Goal: Register for event/course

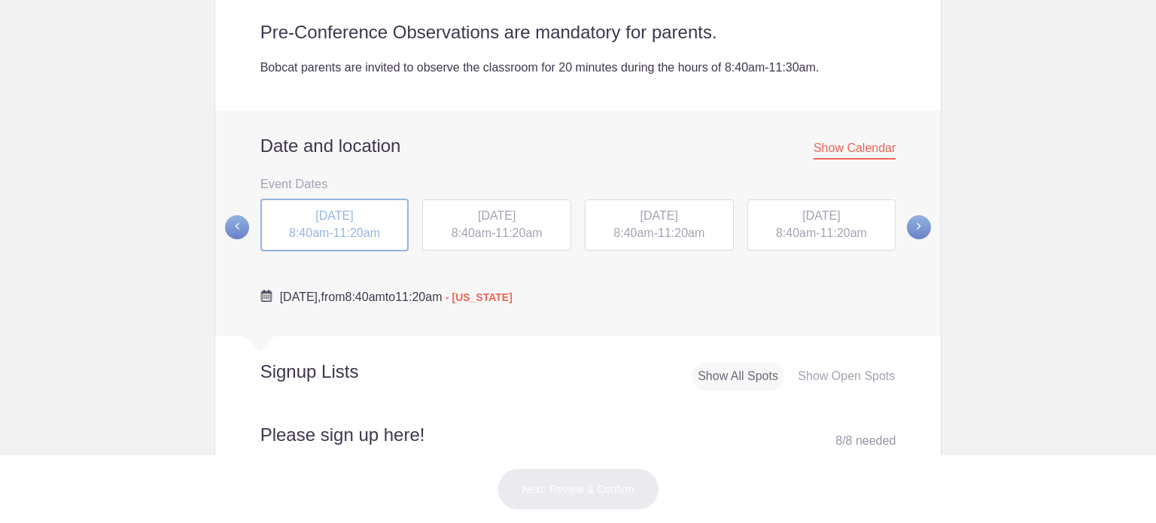
scroll to position [345, 0]
click at [638, 236] on span "8:40am" at bounding box center [633, 232] width 40 height 13
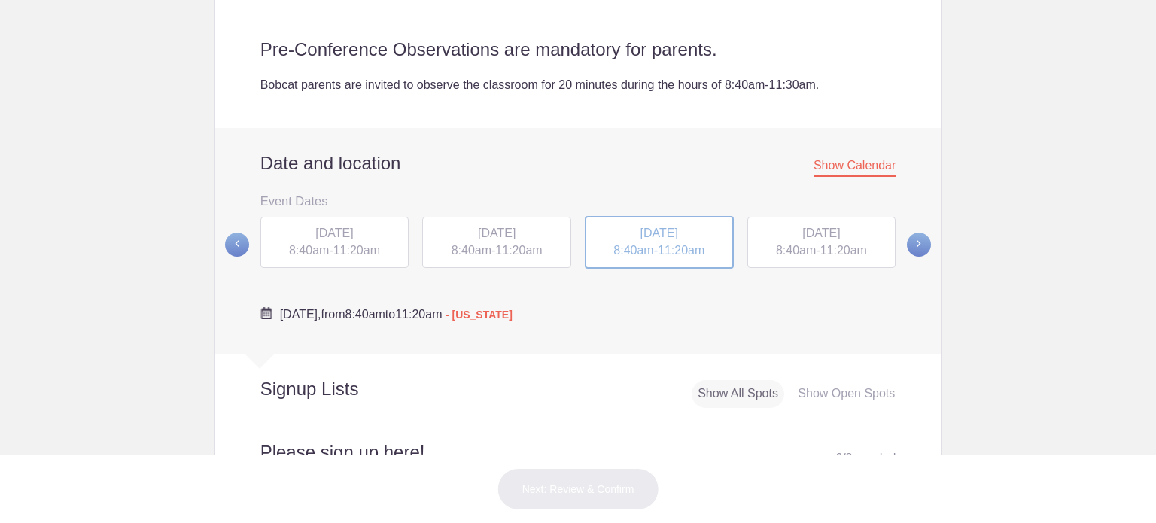
scroll to position [313, 0]
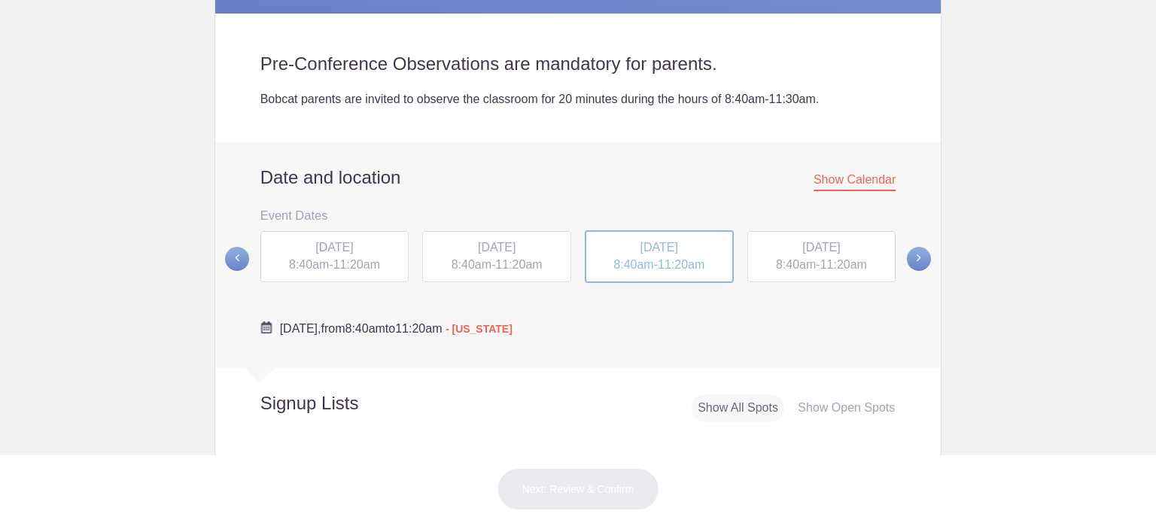
click at [343, 252] on span "[DATE]" at bounding box center [334, 247] width 38 height 13
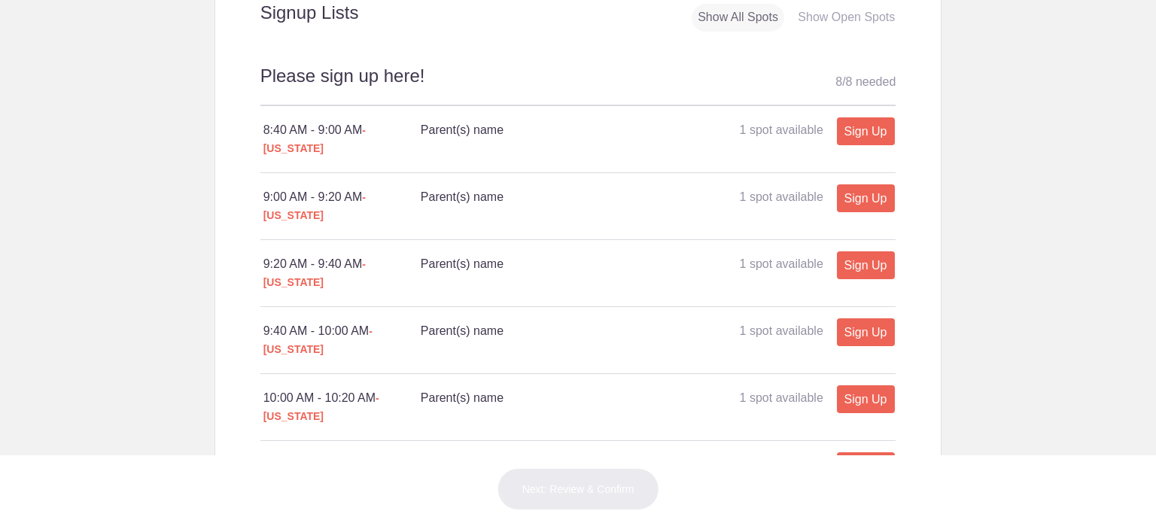
scroll to position [707, 0]
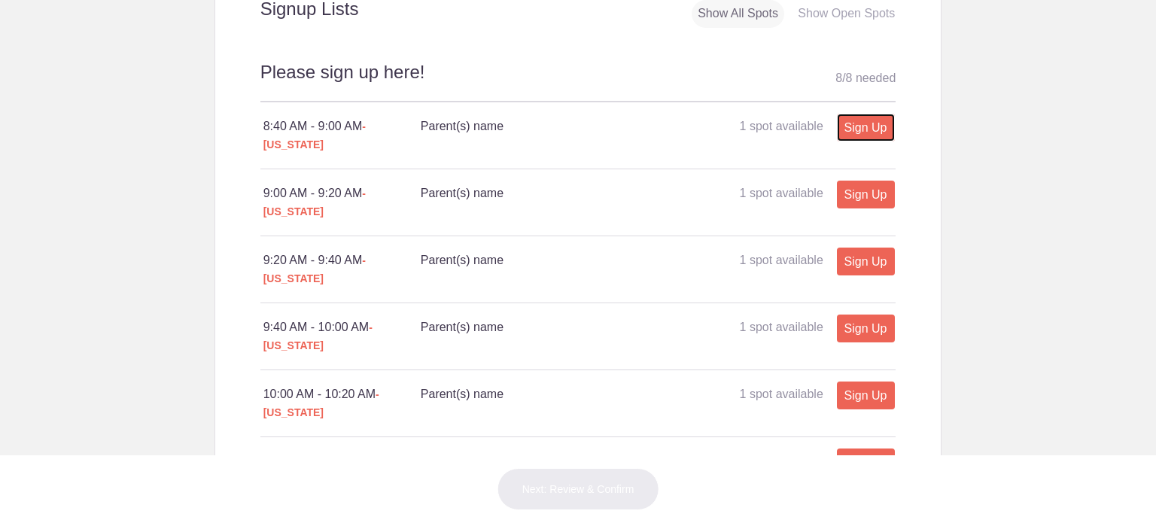
click at [843, 125] on link "Sign Up" at bounding box center [866, 128] width 58 height 28
type input "1"
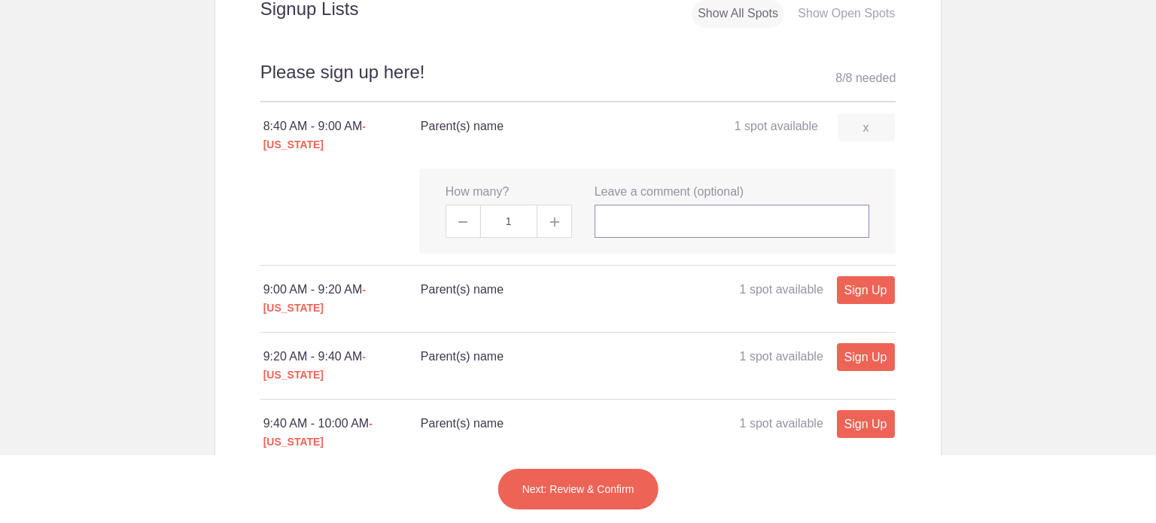
click at [665, 210] on input "text" at bounding box center [732, 221] width 275 height 33
type input "[PERSON_NAME] [PERSON_NAME]"
click at [587, 480] on button "Next: Review & Confirm" at bounding box center [578, 489] width 162 height 42
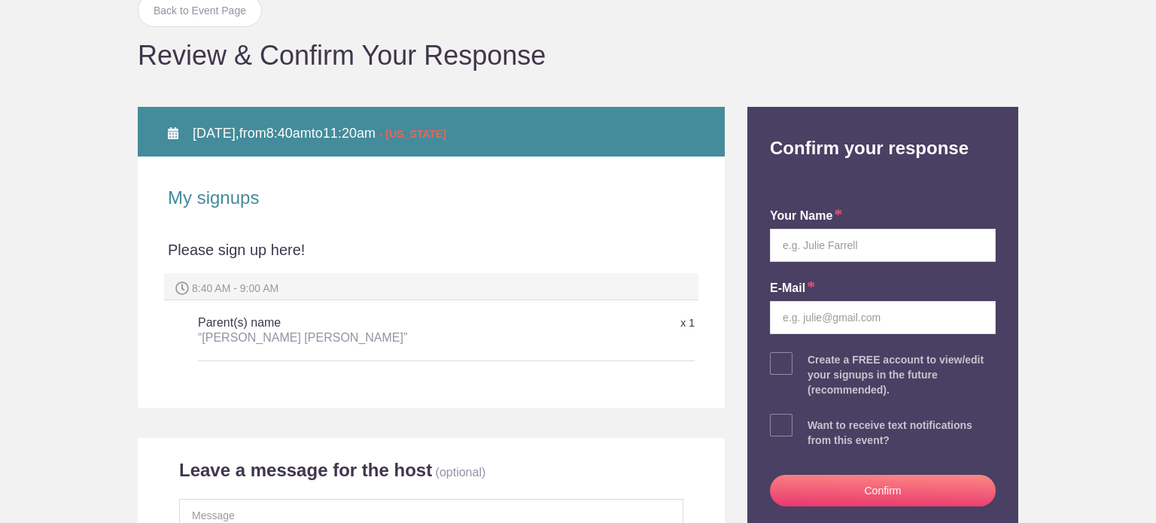
scroll to position [120, 0]
click at [897, 242] on input "text" at bounding box center [883, 246] width 226 height 33
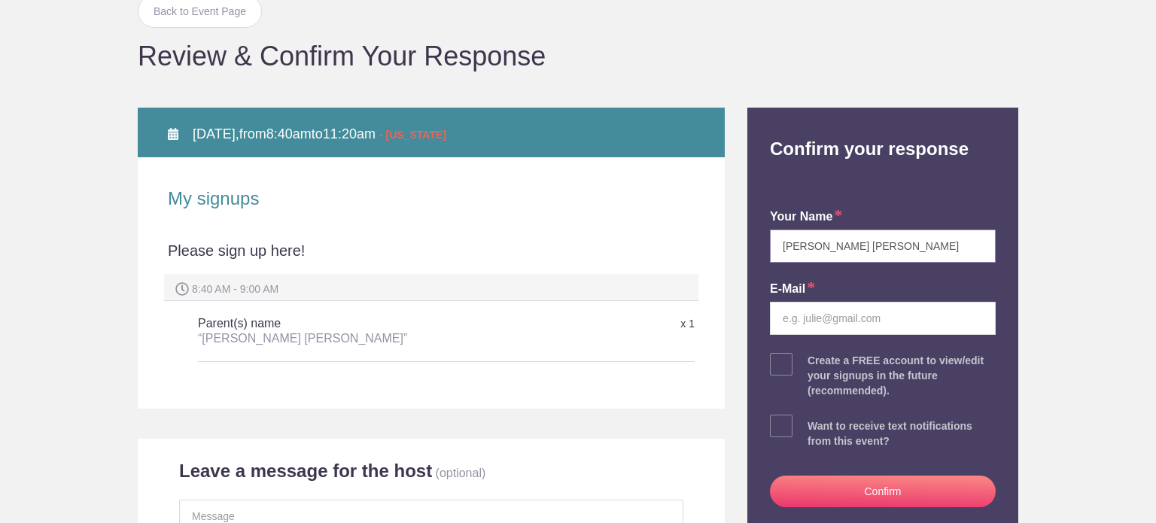
type input "[PERSON_NAME] [PERSON_NAME]"
type input "[PERSON_NAME][EMAIL_ADDRESS][PERSON_NAME][DOMAIN_NAME]"
click at [901, 491] on button "Confirm" at bounding box center [883, 492] width 226 height 32
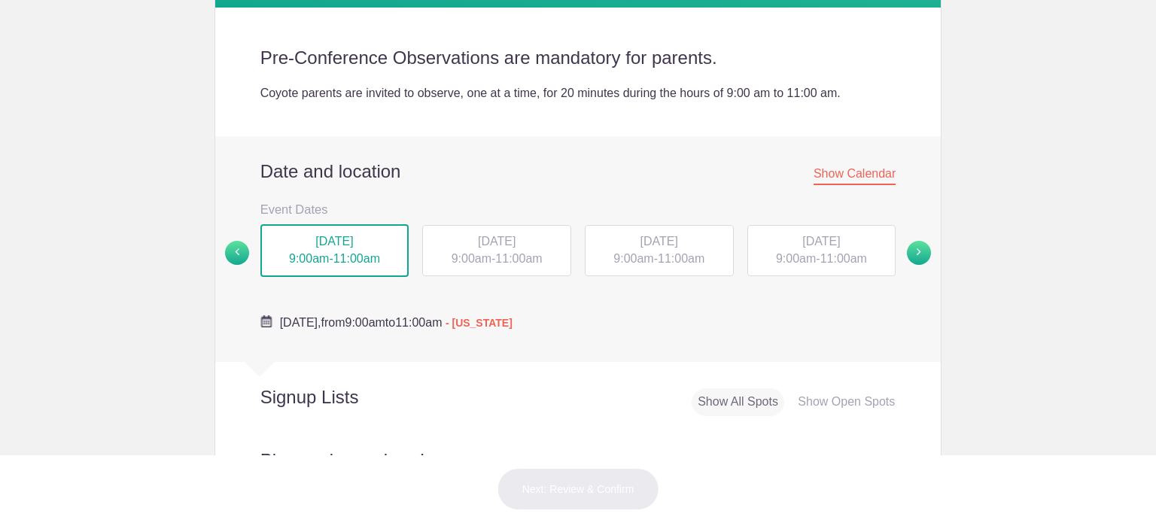
scroll to position [319, 0]
click at [915, 260] on span at bounding box center [919, 253] width 24 height 24
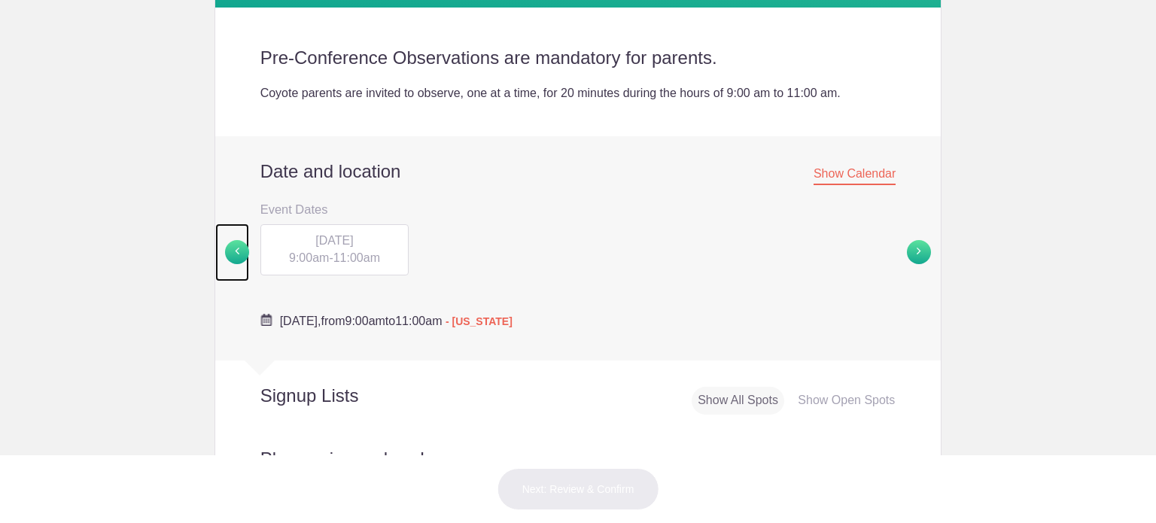
click at [232, 257] on span at bounding box center [237, 252] width 24 height 24
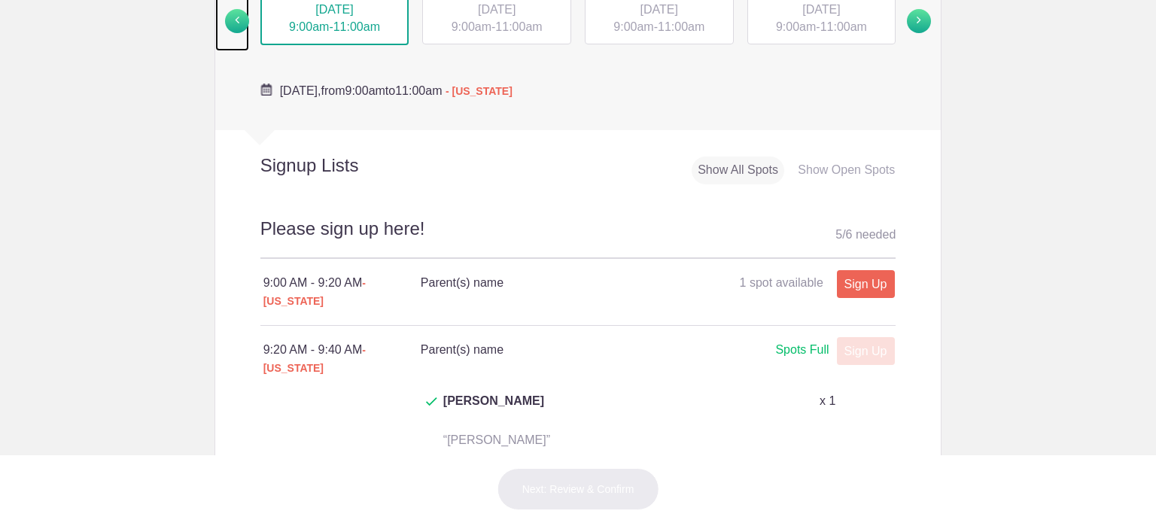
scroll to position [552, 0]
click at [856, 276] on link "Sign Up" at bounding box center [866, 283] width 58 height 28
type input "1"
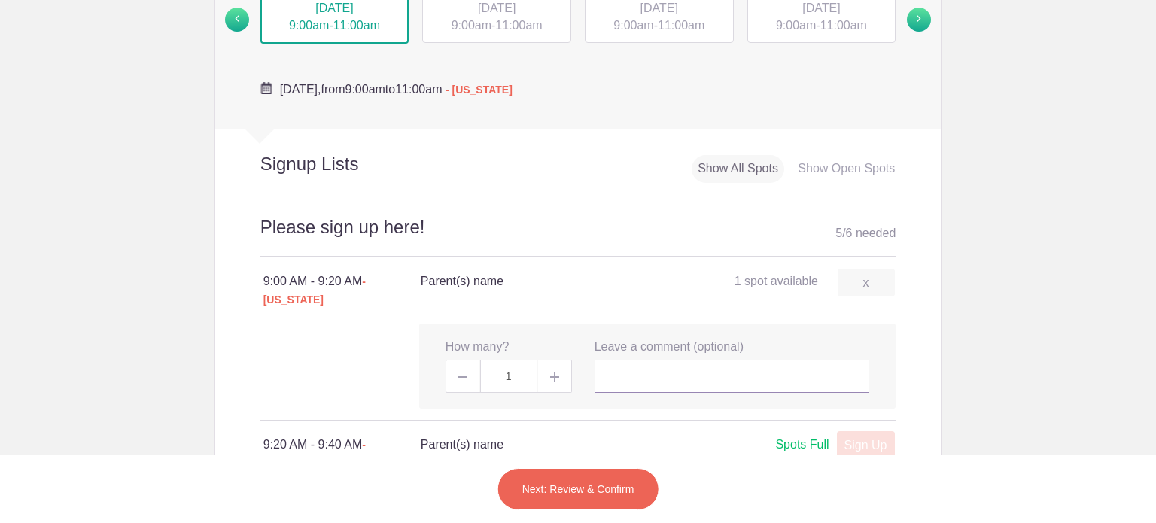
click at [656, 364] on input "text" at bounding box center [732, 376] width 275 height 33
type input "[PERSON_NAME] [PERSON_NAME]"
click at [617, 487] on button "Next: Review & Confirm" at bounding box center [578, 489] width 162 height 42
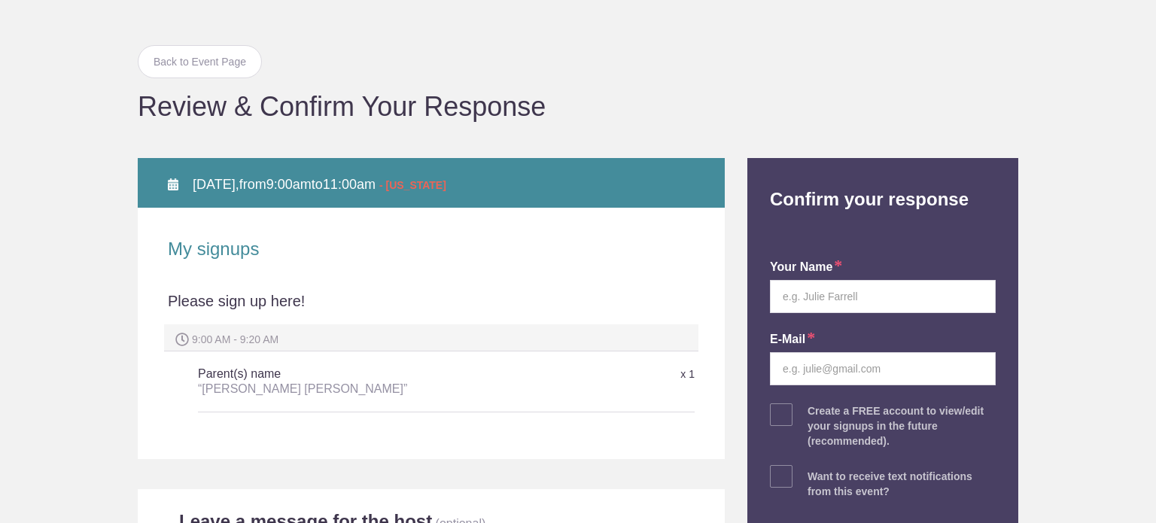
scroll to position [69, 0]
click at [911, 295] on input "text" at bounding box center [883, 296] width 226 height 33
type input "[PERSON_NAME] [PERSON_NAME]"
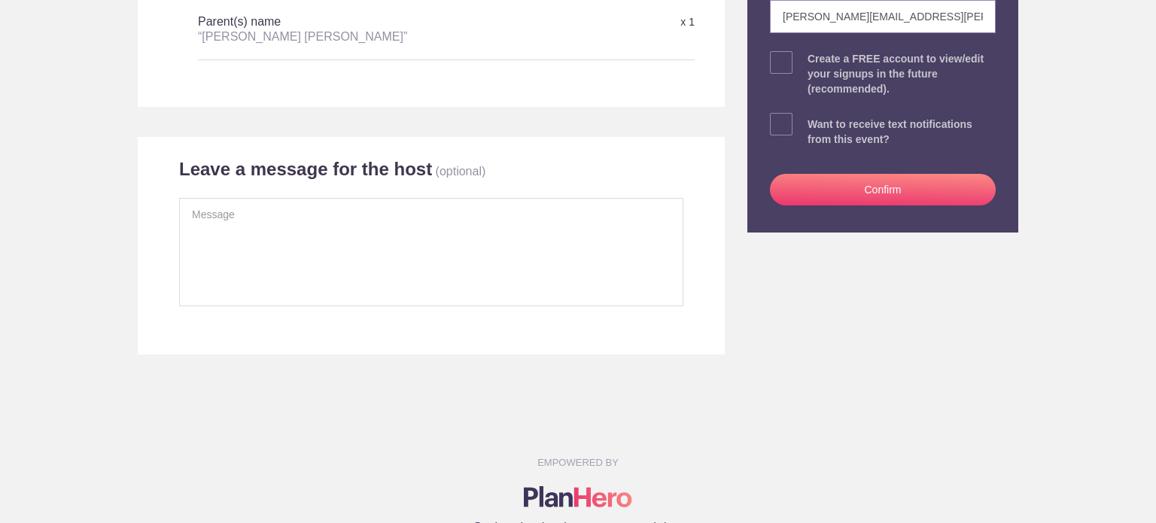
scroll to position [440, 0]
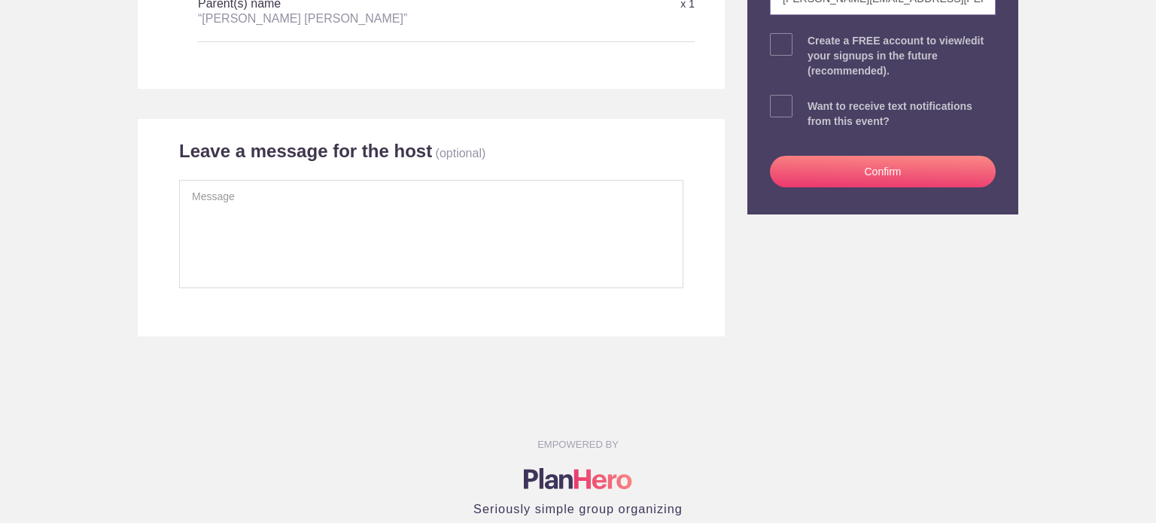
type input "[PERSON_NAME][EMAIL_ADDRESS][PERSON_NAME][DOMAIN_NAME]"
click at [894, 175] on button "Confirm" at bounding box center [883, 172] width 226 height 32
